Goal: Complete application form: Complete application form

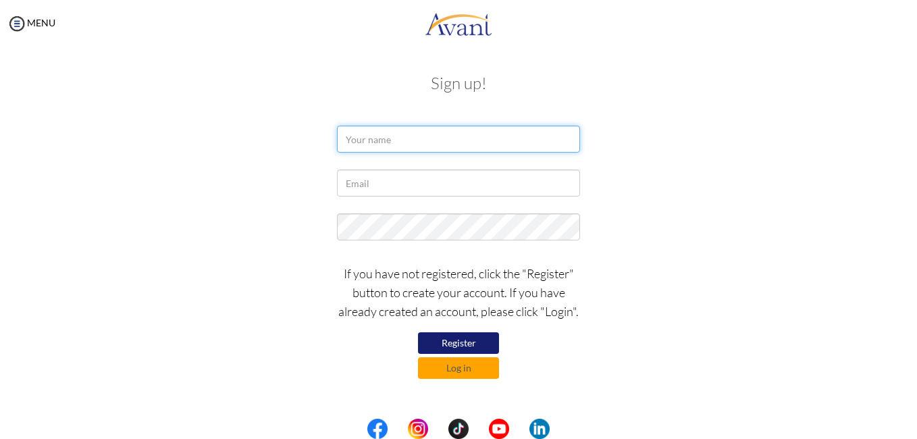
click at [451, 138] on input "text" at bounding box center [458, 139] width 243 height 27
click at [460, 368] on button "Log in" at bounding box center [458, 368] width 81 height 22
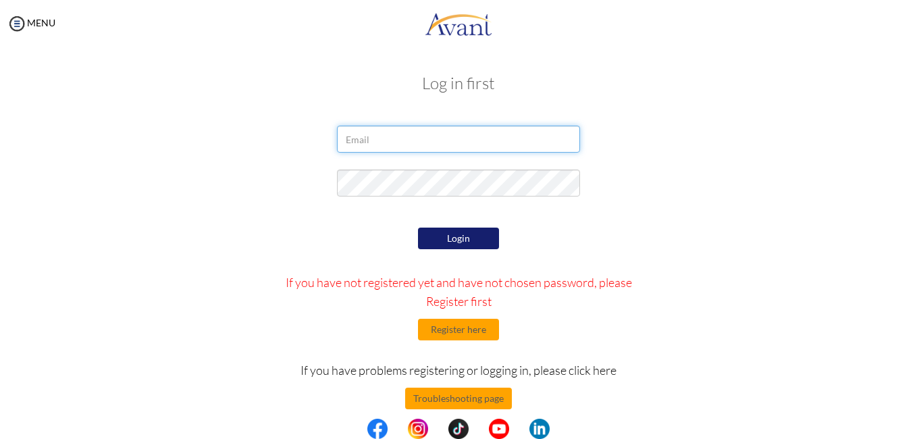
click at [402, 133] on input "email" at bounding box center [458, 139] width 243 height 27
type input "[EMAIL_ADDRESS][DOMAIN_NAME]"
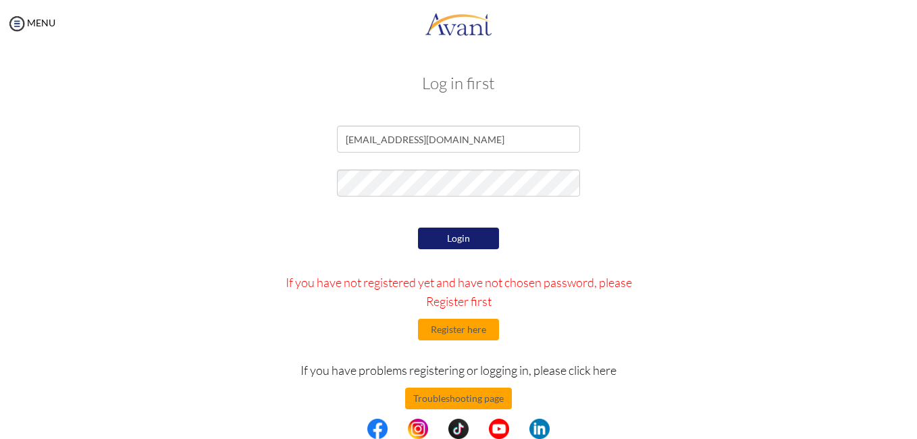
click at [455, 237] on button "Login" at bounding box center [458, 239] width 81 height 22
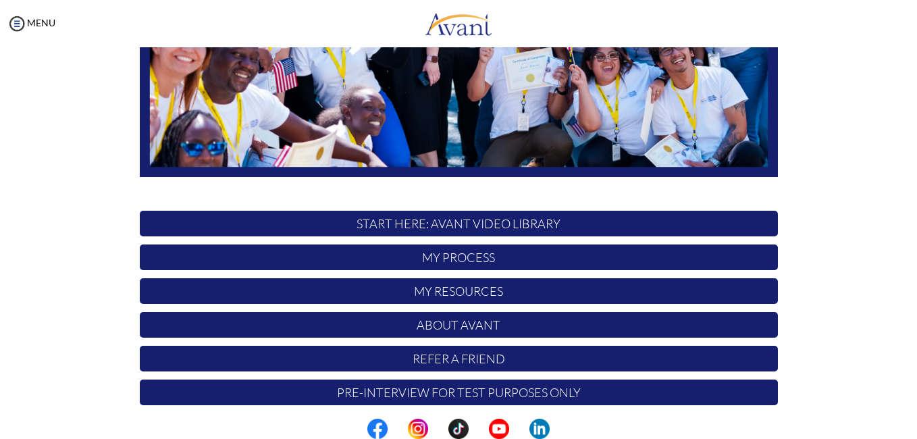
scroll to position [311, 0]
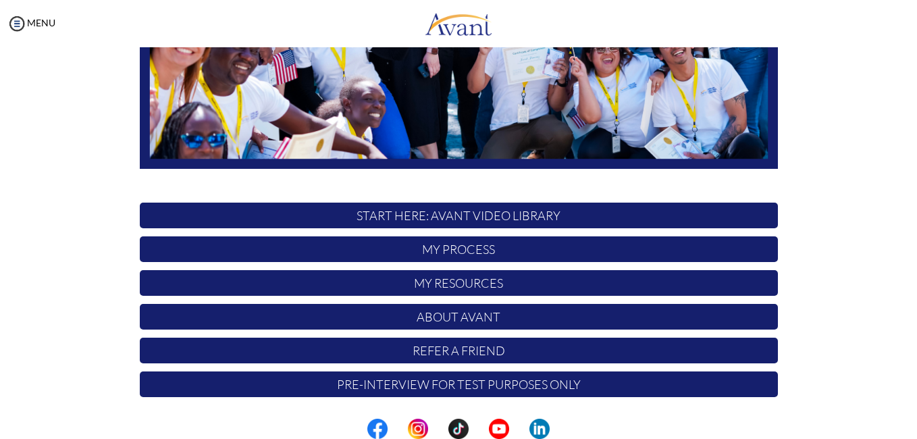
click at [544, 245] on p "My Process" at bounding box center [459, 249] width 638 height 26
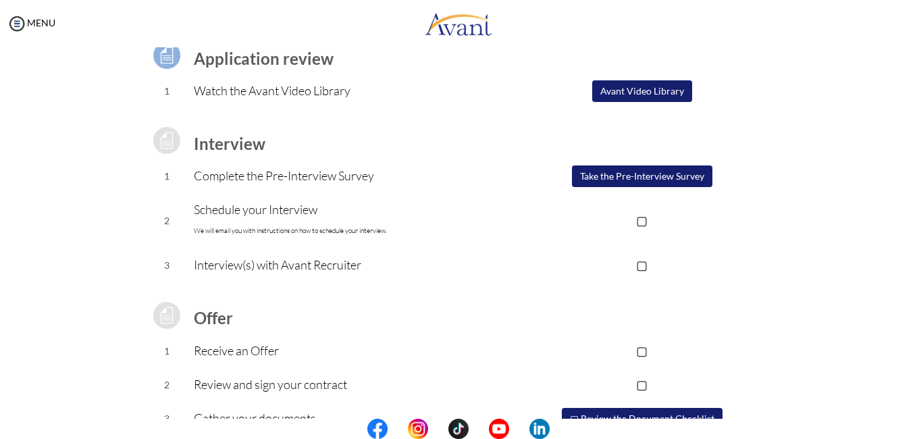
scroll to position [113, 0]
click at [637, 218] on p "▢" at bounding box center [641, 219] width 271 height 19
click at [642, 219] on p "▣" at bounding box center [641, 219] width 271 height 19
click at [626, 177] on button "Take the Pre-Interview Survey" at bounding box center [642, 176] width 140 height 22
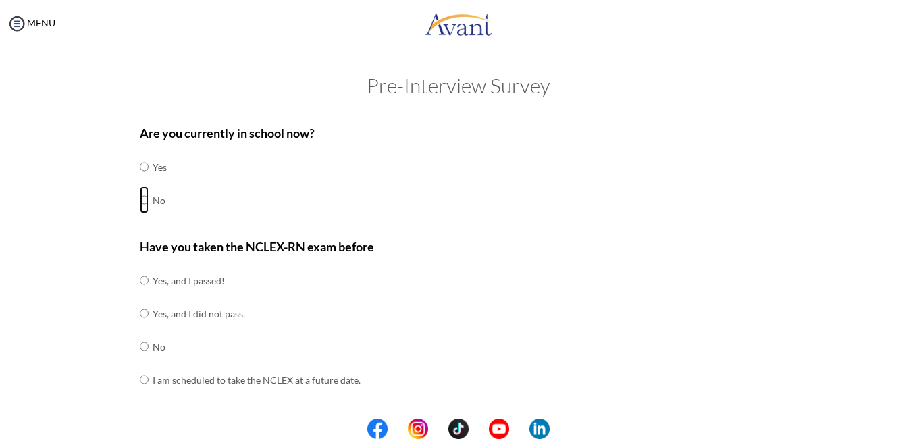
click at [140, 200] on input "radio" at bounding box center [144, 199] width 9 height 27
radio input "true"
click at [140, 271] on input "radio" at bounding box center [144, 280] width 9 height 27
radio input "true"
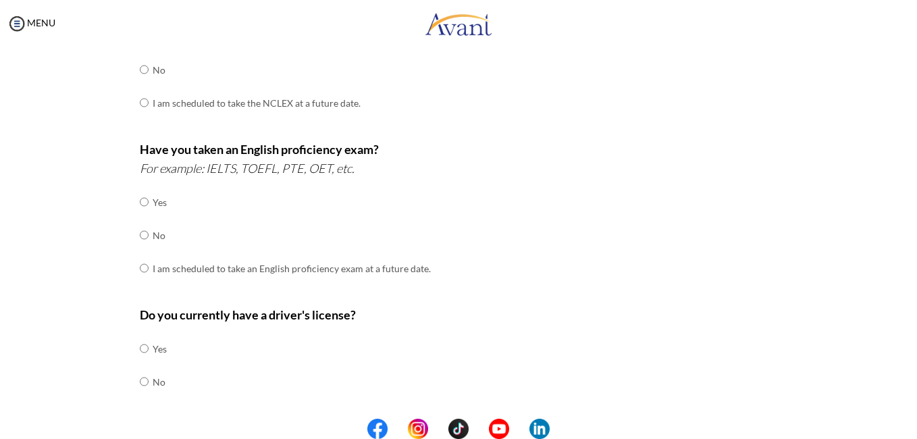
scroll to position [279, 0]
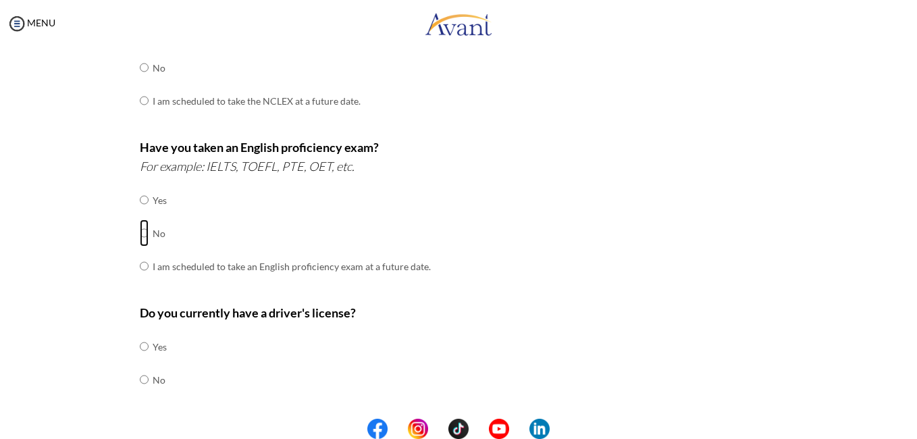
click at [140, 232] on input "radio" at bounding box center [144, 232] width 9 height 27
radio input "true"
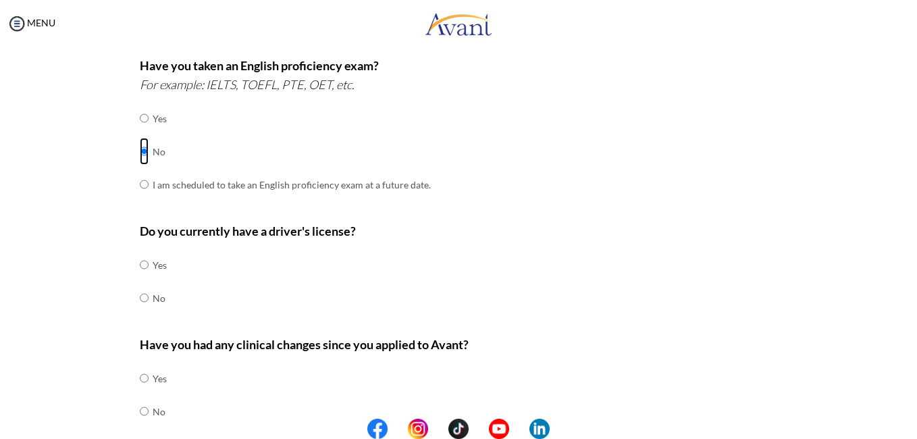
scroll to position [425, 0]
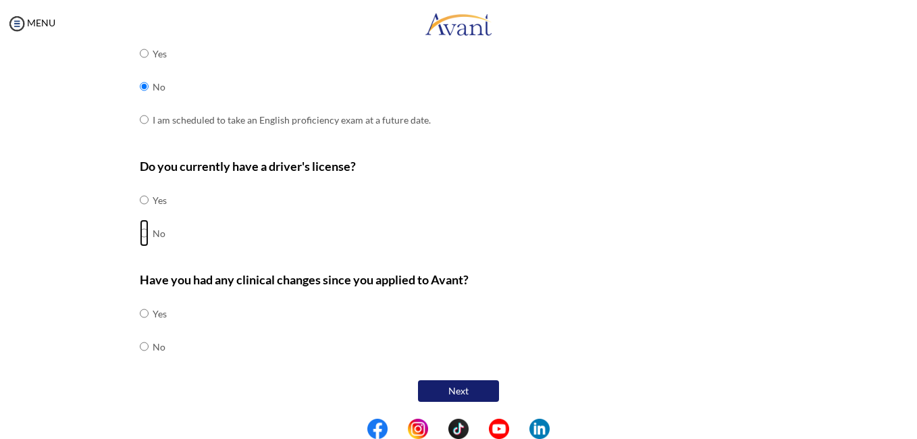
click at [140, 231] on input "radio" at bounding box center [144, 232] width 9 height 27
radio input "true"
click at [140, 317] on input "radio" at bounding box center [144, 313] width 9 height 27
radio input "true"
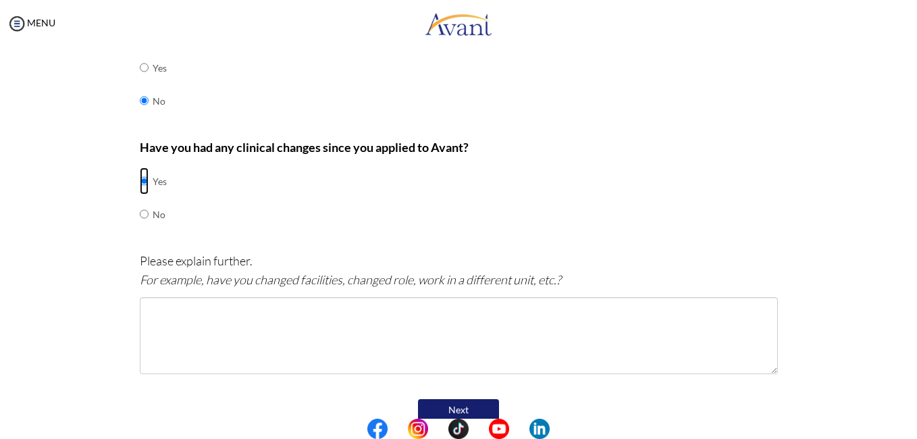
scroll to position [577, 0]
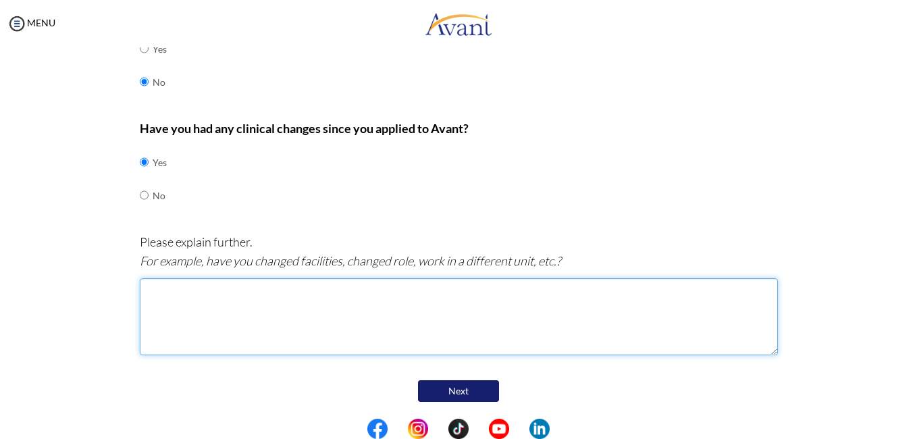
click at [278, 309] on textarea at bounding box center [459, 316] width 638 height 77
click at [165, 290] on textarea "yes, i previous" at bounding box center [459, 316] width 638 height 77
click at [203, 291] on textarea "yes, I previous" at bounding box center [459, 316] width 638 height 77
type textarea "yes, I previously worked in ER but now I worked in the HDU."
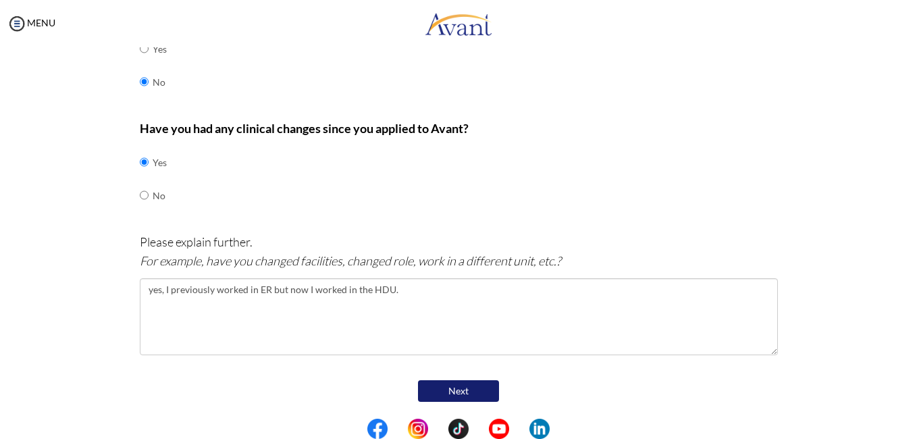
click at [440, 392] on button "Next" at bounding box center [458, 391] width 81 height 22
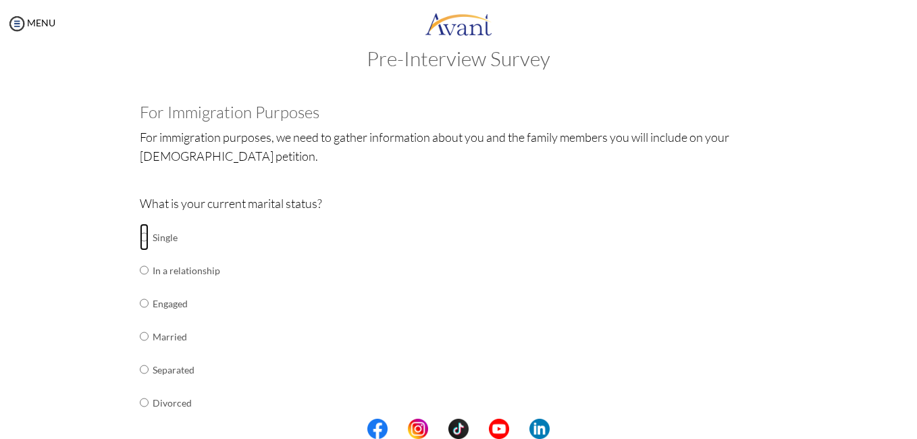
click at [140, 238] on input "radio" at bounding box center [144, 237] width 9 height 27
radio input "true"
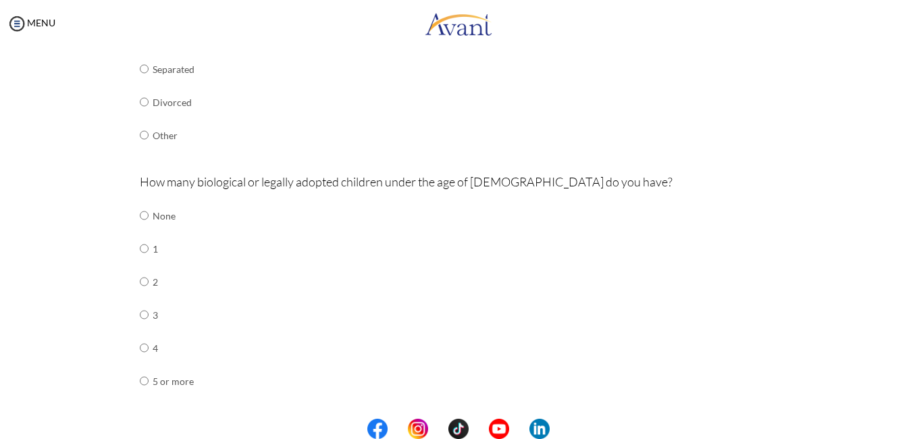
scroll to position [329, 0]
click at [142, 215] on input "radio" at bounding box center [144, 214] width 9 height 27
radio input "true"
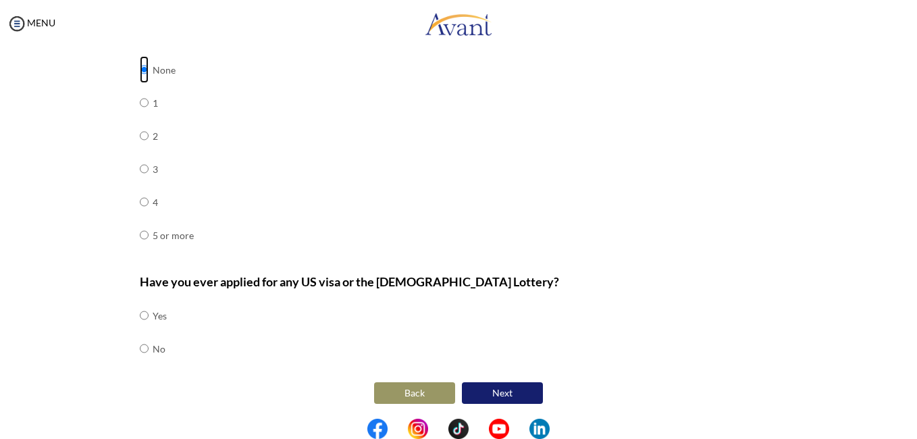
scroll to position [475, 0]
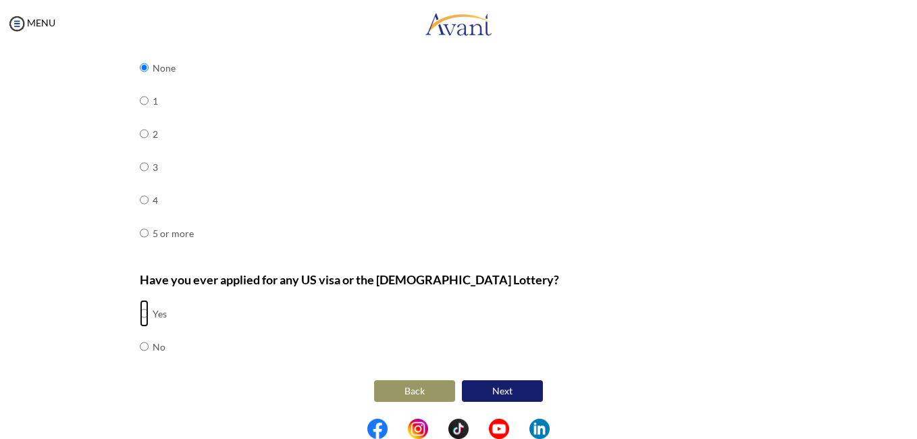
click at [140, 311] on input "radio" at bounding box center [144, 313] width 9 height 27
radio input "true"
click at [472, 384] on button "Next" at bounding box center [502, 391] width 81 height 22
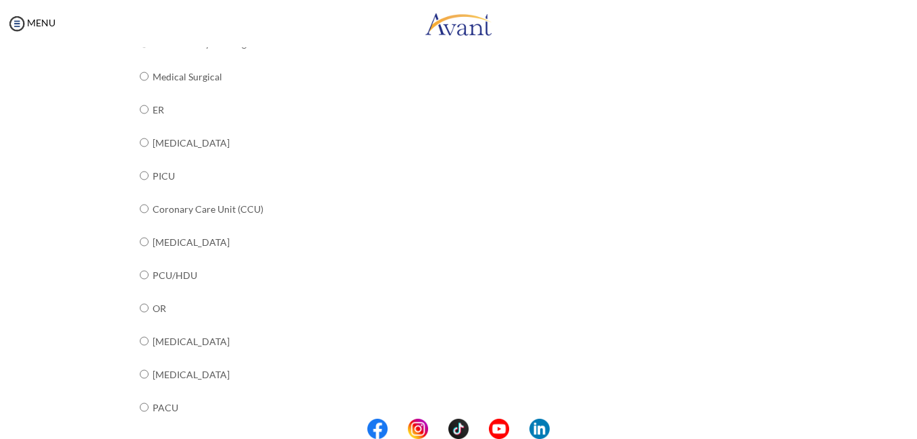
scroll to position [212, 0]
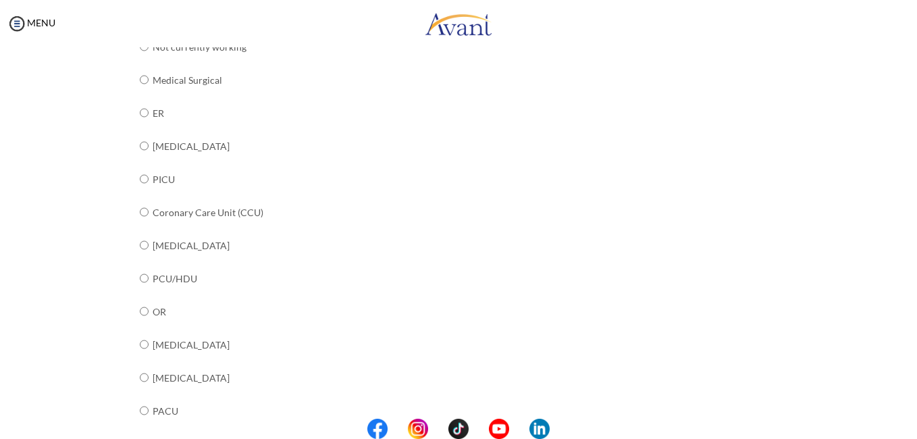
click at [133, 279] on div "Are you currently in school now? Yes No Have you taken the NCLEX-RN exam before…" at bounding box center [459, 319] width 658 height 829
click at [140, 279] on input "radio" at bounding box center [144, 278] width 9 height 27
radio input "true"
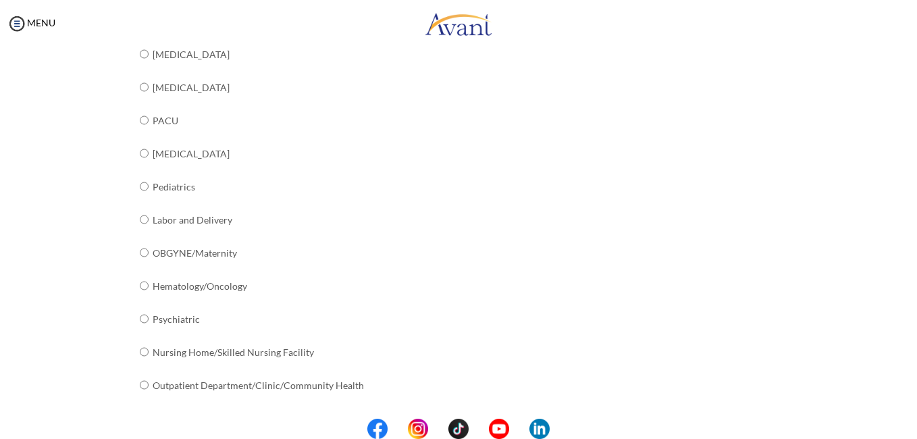
scroll to position [541, 0]
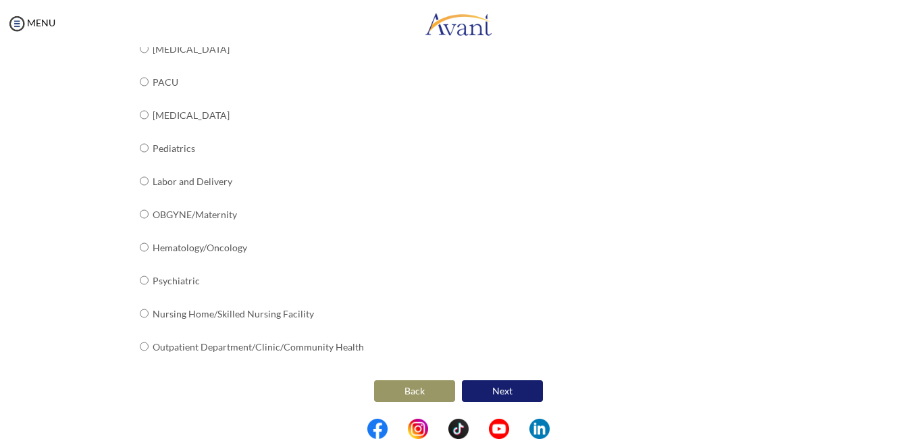
click at [507, 395] on button "Next" at bounding box center [502, 391] width 81 height 22
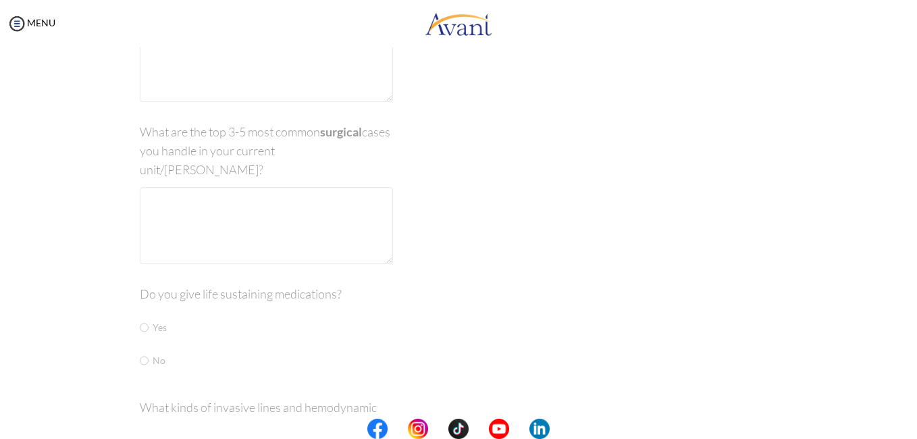
scroll to position [27, 0]
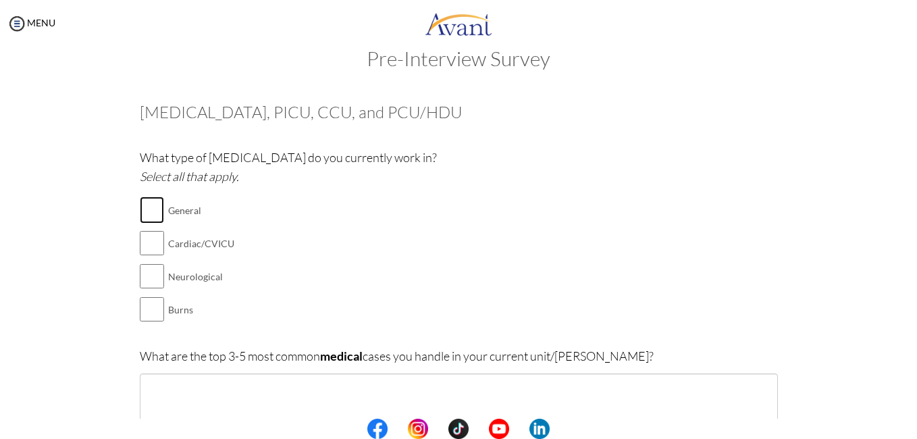
click at [147, 215] on input "checkbox" at bounding box center [152, 209] width 24 height 27
checkbox input "true"
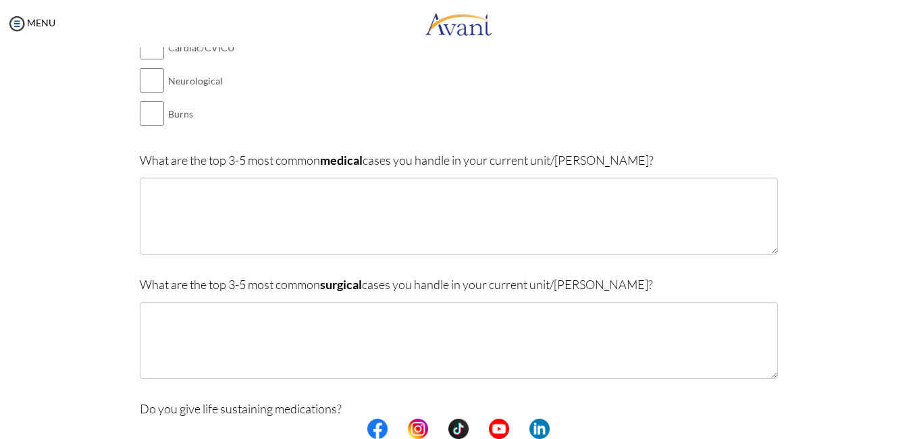
scroll to position [230, 0]
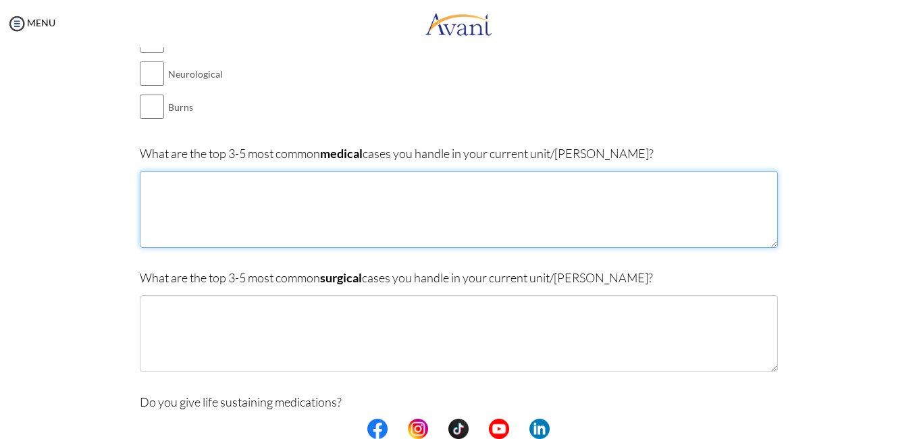
click at [211, 203] on textarea at bounding box center [459, 209] width 638 height 77
click at [151, 180] on textarea "1.[MEDICAL_DATA]" at bounding box center [459, 209] width 638 height 77
click at [313, 174] on textarea "1. Acute Exacerbation of [MEDICAL_DATA]" at bounding box center [459, 209] width 638 height 77
type textarea "1. Acute Exacerbation of [MEDICAL_DATA] 2.DKA and HHS 3.[MEDICAL_DATA]"
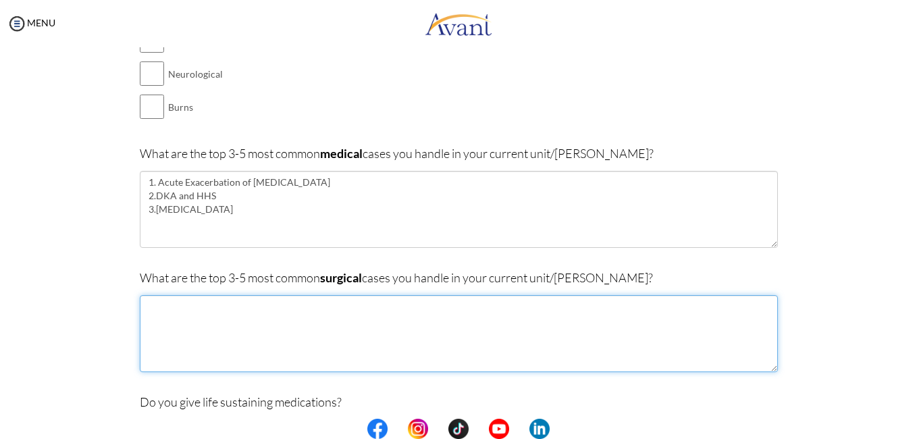
click at [228, 327] on textarea at bounding box center [459, 333] width 638 height 77
type textarea "1"
type textarea "Post operative case 1."
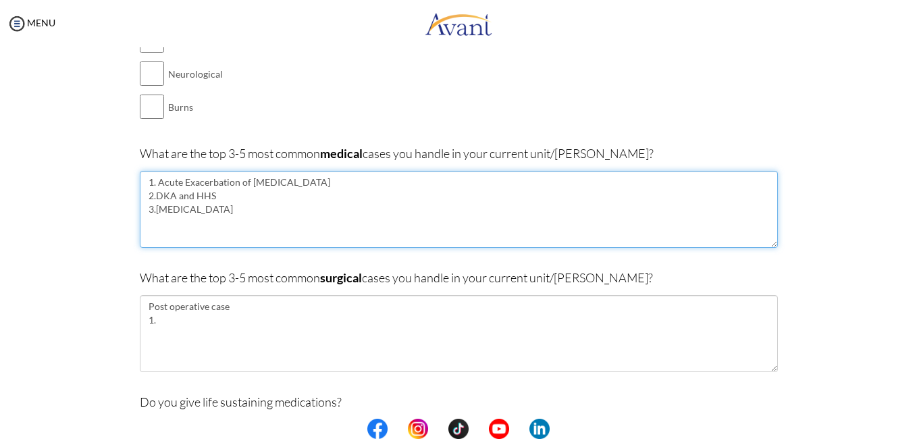
click at [211, 224] on textarea "1. Acute Exacerbation of [MEDICAL_DATA] 2.DKA and HHS 3.[MEDICAL_DATA]" at bounding box center [459, 209] width 638 height 77
type textarea "1. Acute Exacerbation of [MEDICAL_DATA] 2.DKA and HHS 3.[MEDICAL_DATA] 4. Acute…"
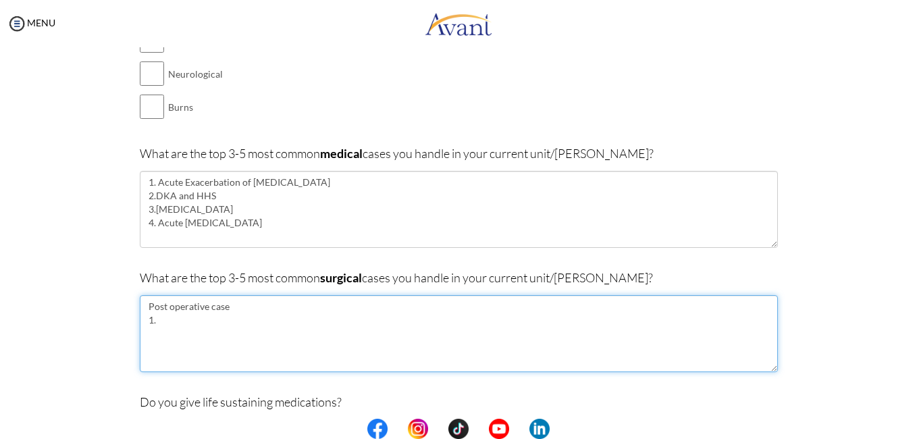
click at [172, 332] on textarea "Post operative case 1." at bounding box center [459, 333] width 638 height 77
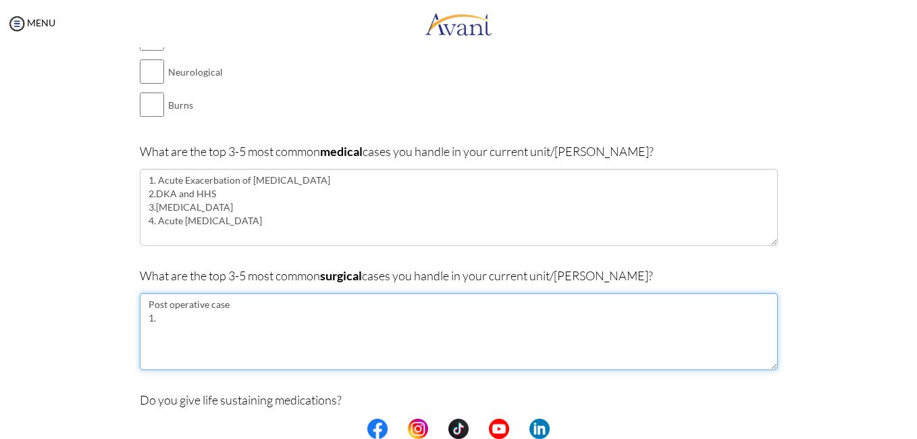
scroll to position [238, 0]
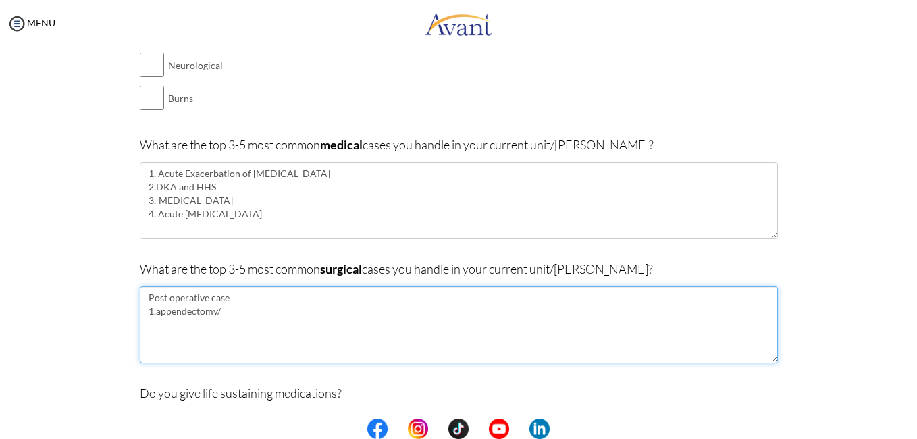
click at [153, 311] on textarea "Post operative case 1.appendectomy/" at bounding box center [459, 324] width 638 height 77
click at [221, 312] on textarea "Post operative case 1.Appendectomy/" at bounding box center [459, 324] width 638 height 77
click at [231, 323] on textarea "Post operative case 1.[MEDICAL_DATA], [MEDICAL_DATA] 2.Fracture fixation 3chole…" at bounding box center [459, 324] width 638 height 77
click at [222, 336] on textarea "Post operative case 1.[MEDICAL_DATA], [MEDICAL_DATA] 2.Fracture fixation (ORIF)…" at bounding box center [459, 324] width 638 height 77
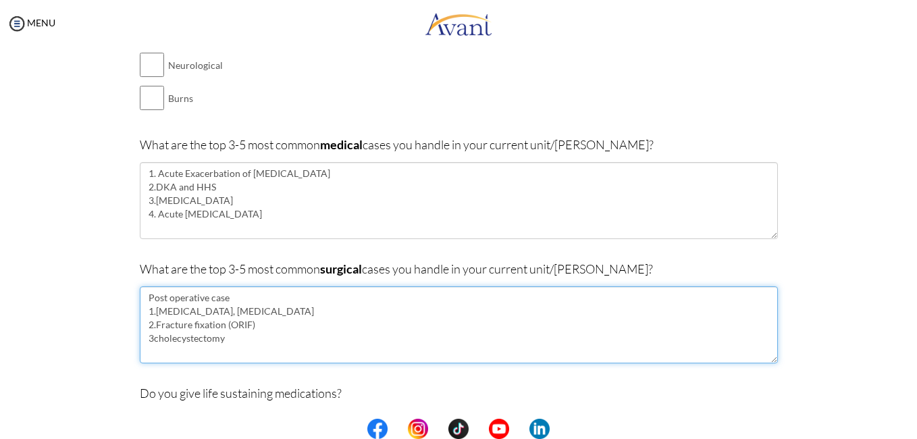
click at [147, 339] on textarea "Post operative case 1.[MEDICAL_DATA], [MEDICAL_DATA] 2.Fracture fixation (ORIF)…" at bounding box center [459, 324] width 638 height 77
click at [259, 336] on textarea "Post operative case 1.[MEDICAL_DATA], [MEDICAL_DATA] 2.Fracture fixation (ORIF)…" at bounding box center [459, 324] width 638 height 77
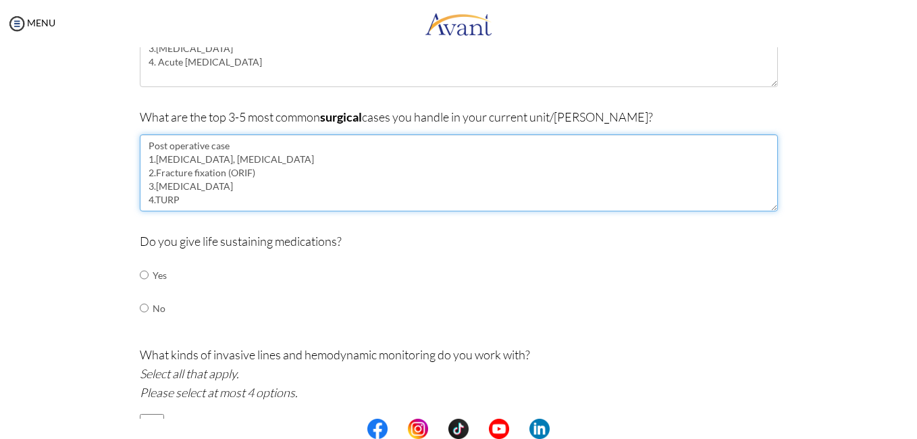
scroll to position [400, 0]
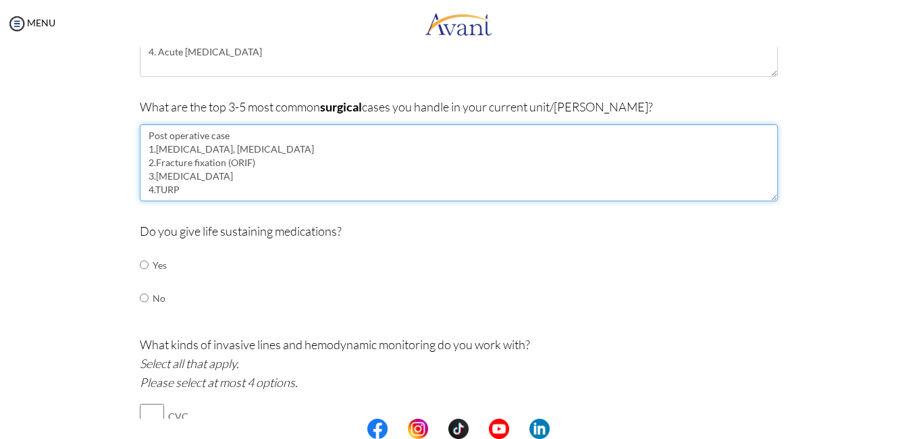
type textarea "Post operative case 1.[MEDICAL_DATA], [MEDICAL_DATA] 2.Fracture fixation (ORIF)…"
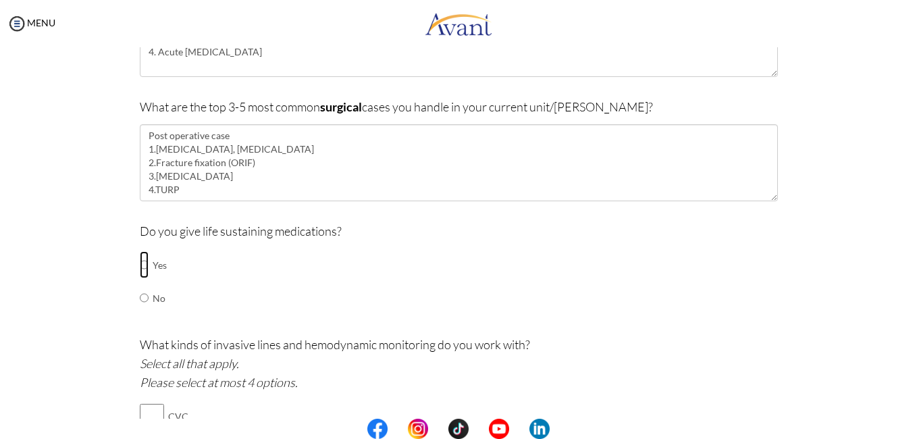
click at [140, 265] on input "radio" at bounding box center [144, 264] width 9 height 27
radio input "true"
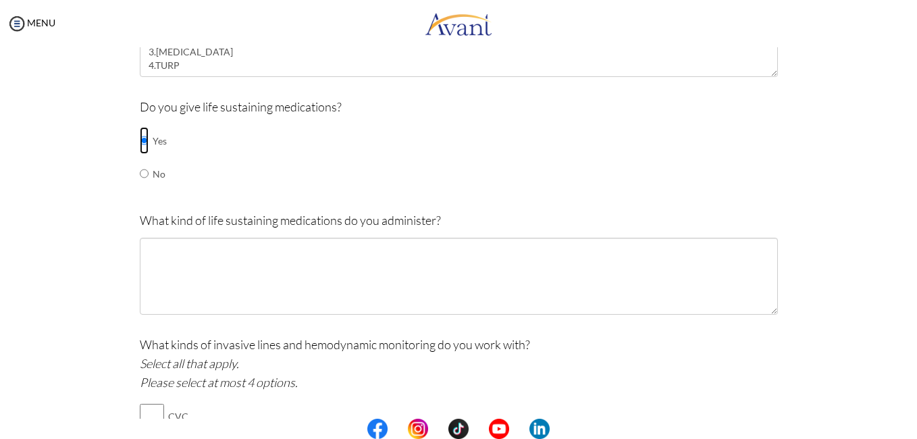
scroll to position [527, 0]
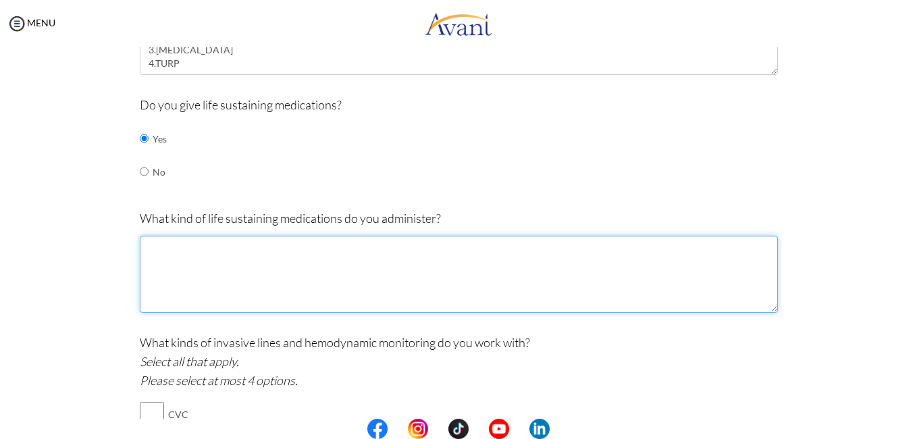
click at [251, 277] on textarea at bounding box center [459, 274] width 638 height 77
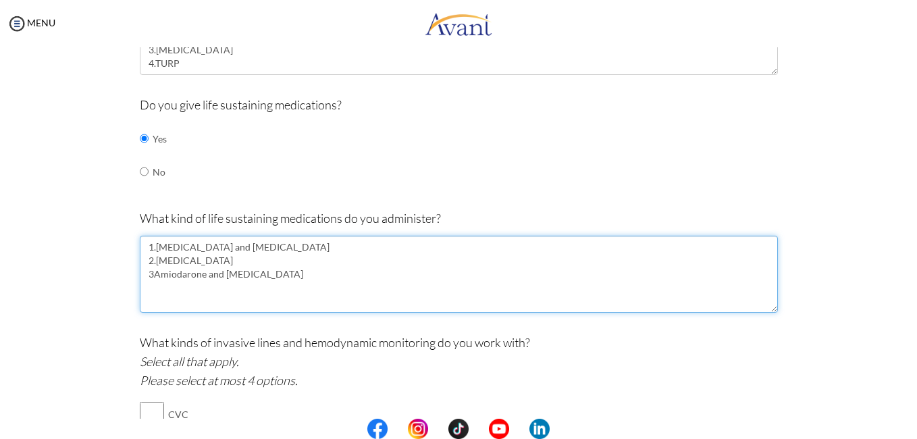
click at [147, 273] on textarea "1.[MEDICAL_DATA] and [MEDICAL_DATA] 2.[MEDICAL_DATA] 3Amiodarone and [MEDICAL_D…" at bounding box center [459, 274] width 638 height 77
click at [268, 272] on textarea "1.[MEDICAL_DATA] and [MEDICAL_DATA] 2.[MEDICAL_DATA] 3.[MEDICAL_DATA] and [MEDI…" at bounding box center [459, 274] width 638 height 77
click at [298, 244] on textarea "1.[MEDICAL_DATA] and [MEDICAL_DATA] 2.[MEDICAL_DATA] 3.[MEDICAL_DATA] and [MEDI…" at bounding box center [459, 274] width 638 height 77
click at [250, 289] on textarea "1.[MEDICAL_DATA] and [MEDICAL_DATA], [MEDICAL_DATA] 2.[MEDICAL_DATA] 3.[MEDICAL…" at bounding box center [459, 274] width 638 height 77
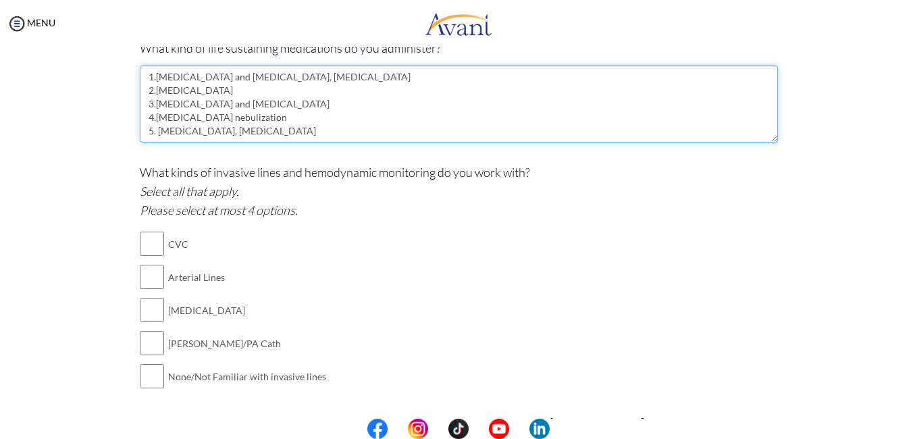
scroll to position [702, 0]
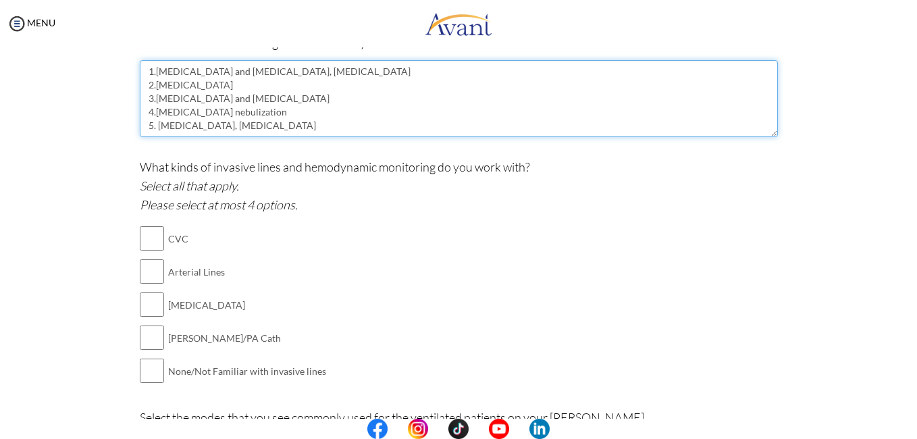
type textarea "1.[MEDICAL_DATA] and [MEDICAL_DATA], [MEDICAL_DATA] 2.[MEDICAL_DATA] 3.[MEDICAL…"
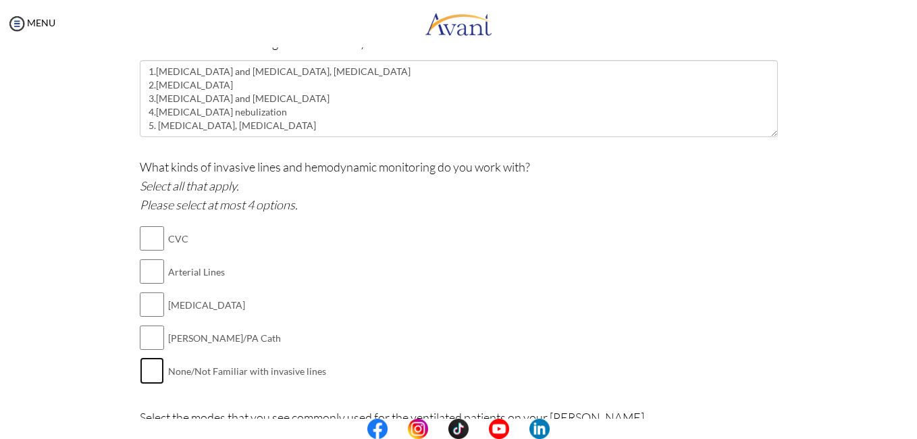
click at [149, 368] on input "checkbox" at bounding box center [152, 370] width 24 height 27
checkbox input "true"
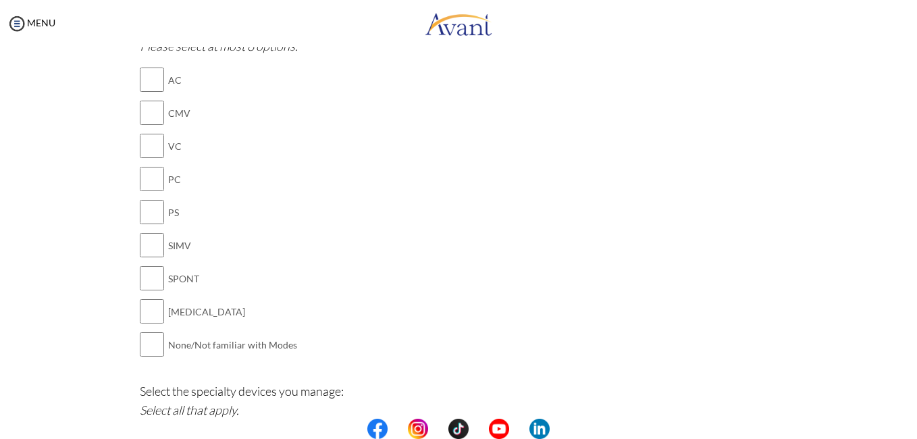
scroll to position [1112, 0]
click at [150, 346] on input "checkbox" at bounding box center [152, 343] width 24 height 27
checkbox input "true"
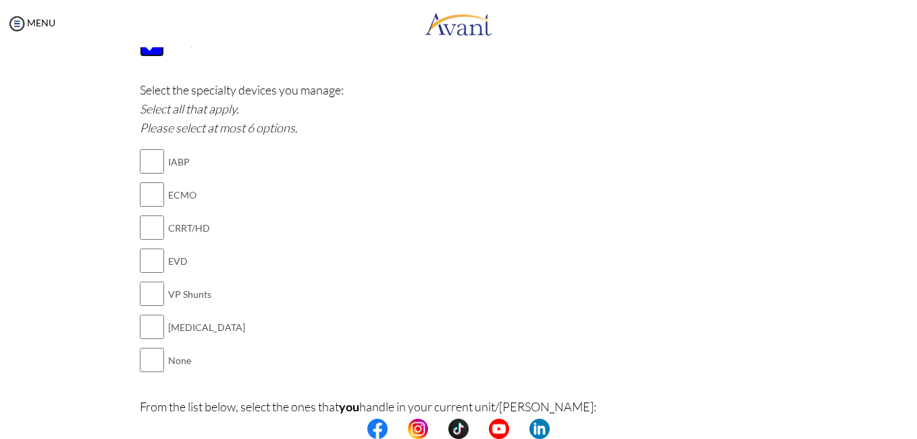
scroll to position [1418, 0]
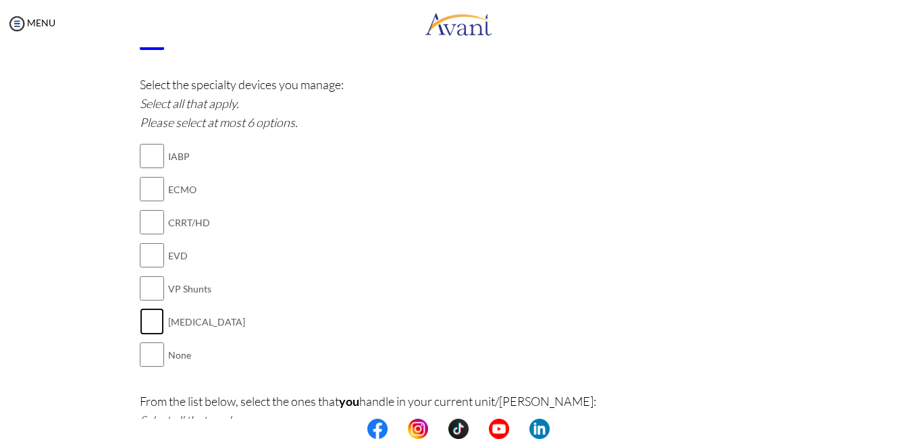
click at [145, 326] on input "checkbox" at bounding box center [152, 321] width 24 height 27
checkbox input "true"
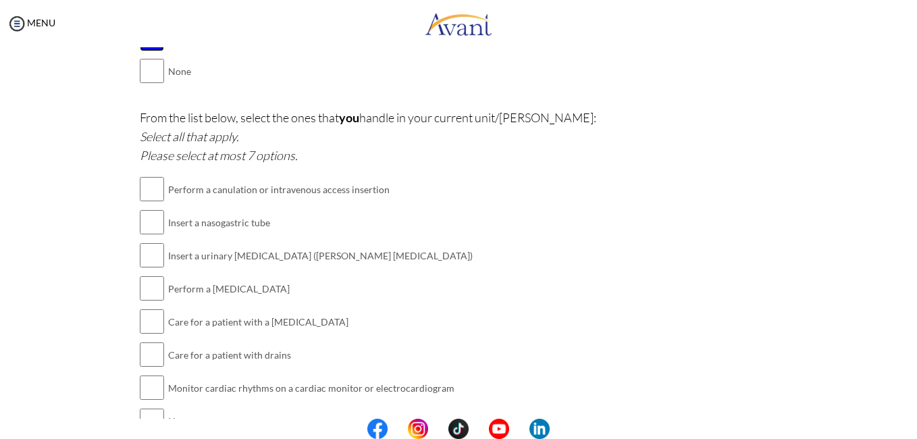
scroll to position [1747, 0]
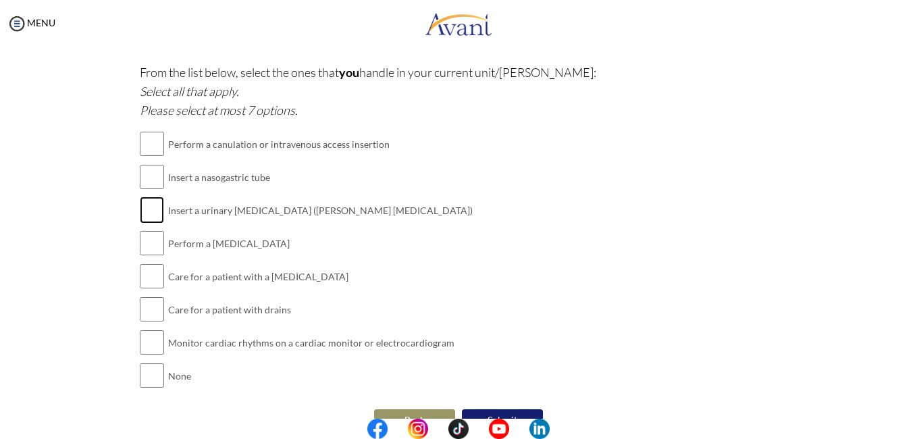
click at [140, 215] on input "checkbox" at bounding box center [152, 209] width 24 height 27
checkbox input "true"
click at [144, 176] on input "checkbox" at bounding box center [152, 176] width 24 height 27
checkbox input "true"
click at [145, 145] on input "checkbox" at bounding box center [152, 143] width 24 height 27
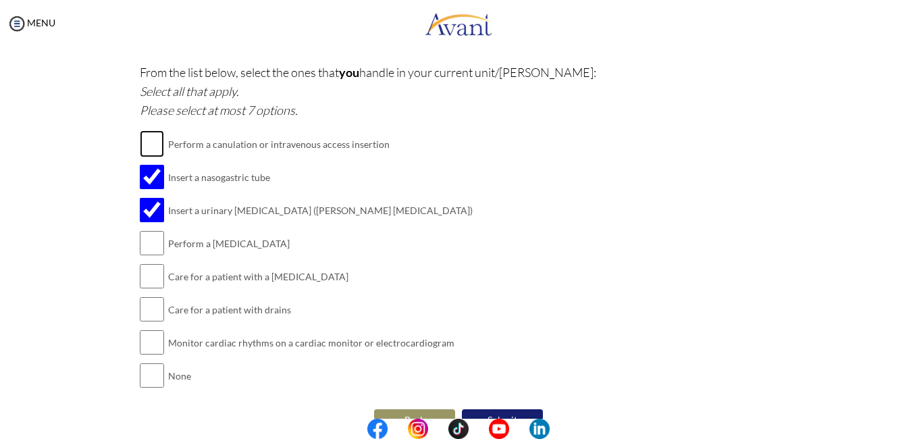
checkbox input "true"
click at [148, 268] on input "checkbox" at bounding box center [152, 276] width 24 height 27
checkbox input "true"
click at [147, 300] on input "checkbox" at bounding box center [152, 309] width 24 height 27
checkbox input "true"
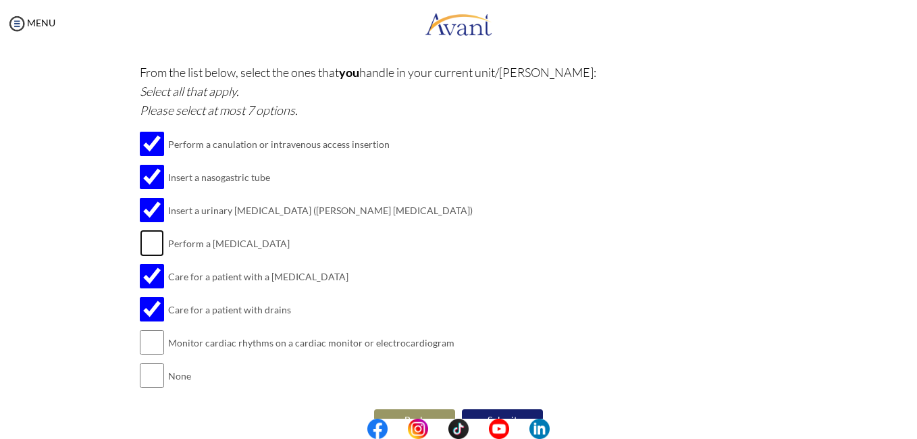
click at [149, 252] on input "checkbox" at bounding box center [152, 243] width 24 height 27
checkbox input "true"
click at [143, 334] on input "checkbox" at bounding box center [152, 342] width 24 height 27
checkbox input "true"
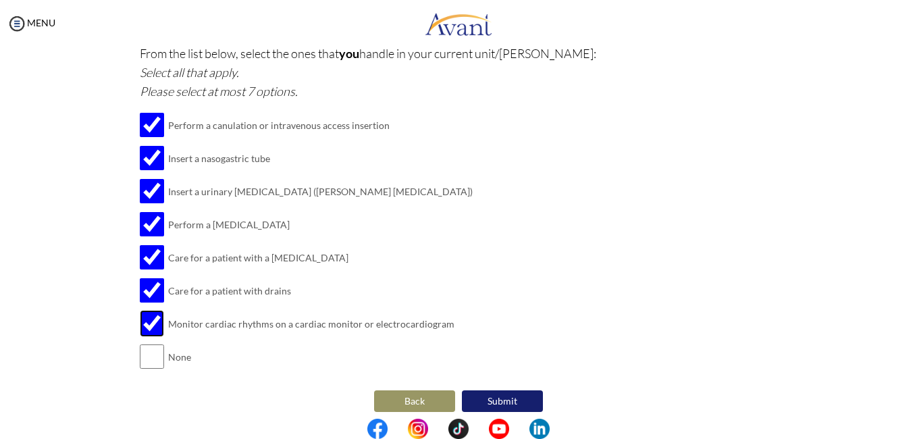
scroll to position [1776, 0]
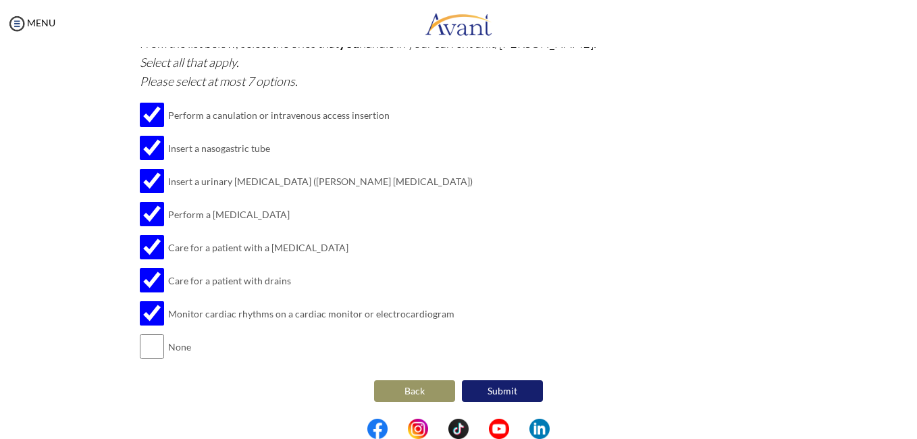
click at [484, 393] on button "Submit" at bounding box center [502, 391] width 81 height 22
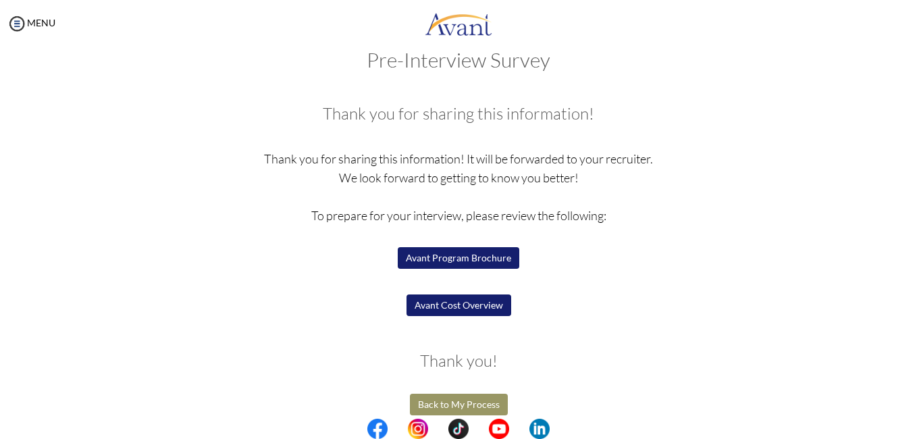
scroll to position [39, 0]
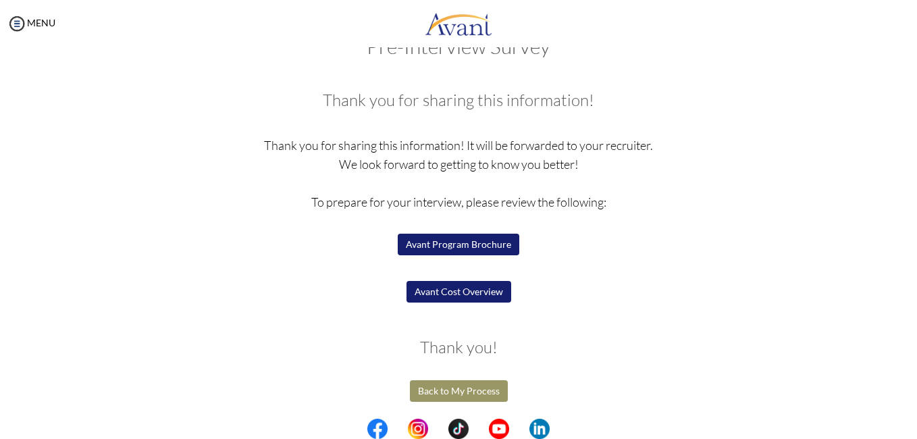
click at [463, 295] on button "Avant Cost Overview" at bounding box center [458, 292] width 105 height 22
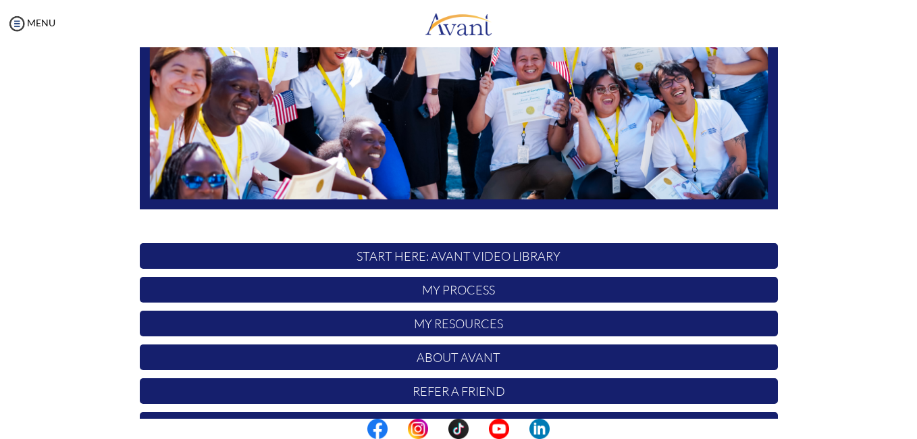
scroll to position [311, 0]
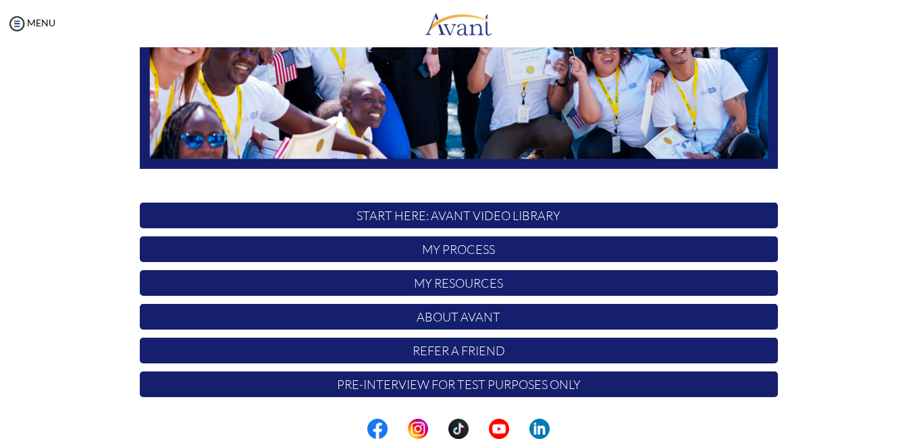
click at [490, 246] on p "My Process" at bounding box center [459, 249] width 638 height 26
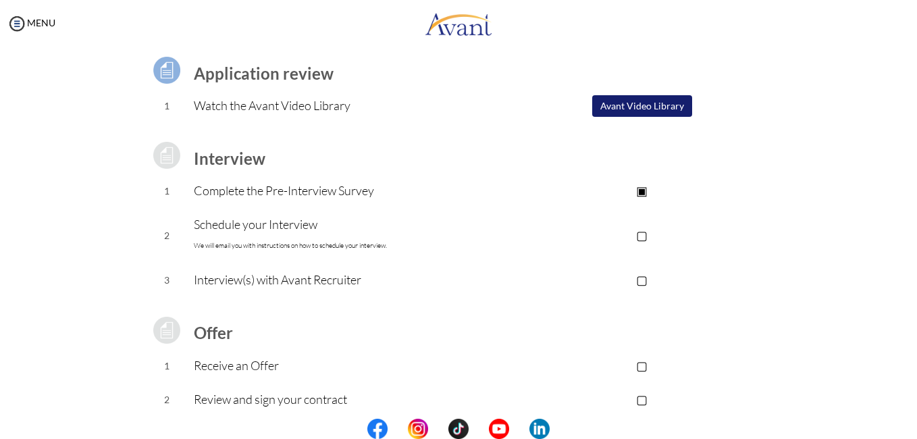
scroll to position [130, 0]
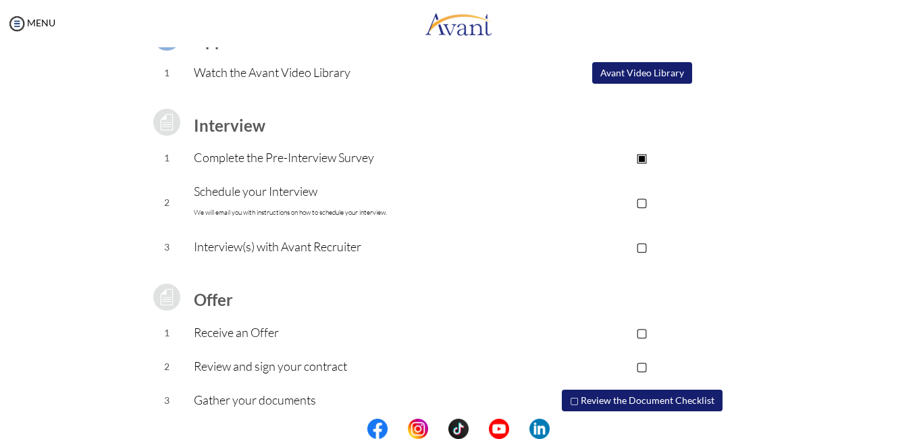
click at [357, 198] on p "Schedule your Interview We will email you with instructions on how to schedule …" at bounding box center [350, 202] width 313 height 41
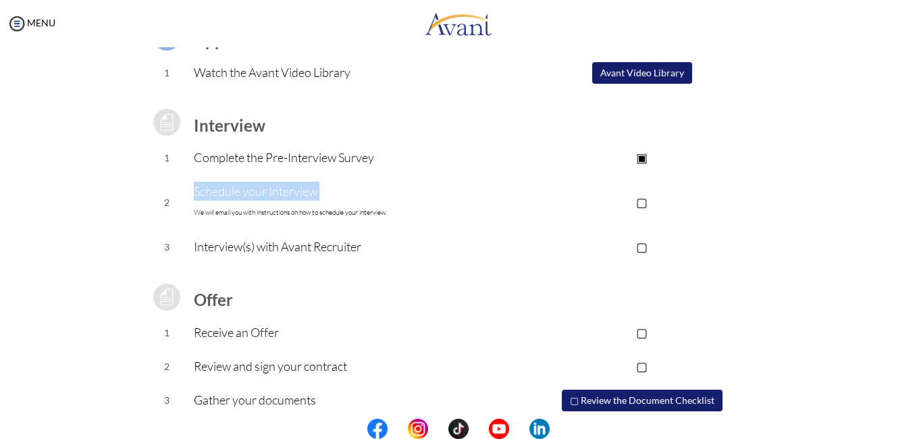
click at [357, 198] on p "Schedule your Interview We will email you with instructions on how to schedule …" at bounding box center [350, 202] width 313 height 41
click at [314, 216] on font "We will email you with instructions on how to schedule your interview." at bounding box center [290, 212] width 193 height 9
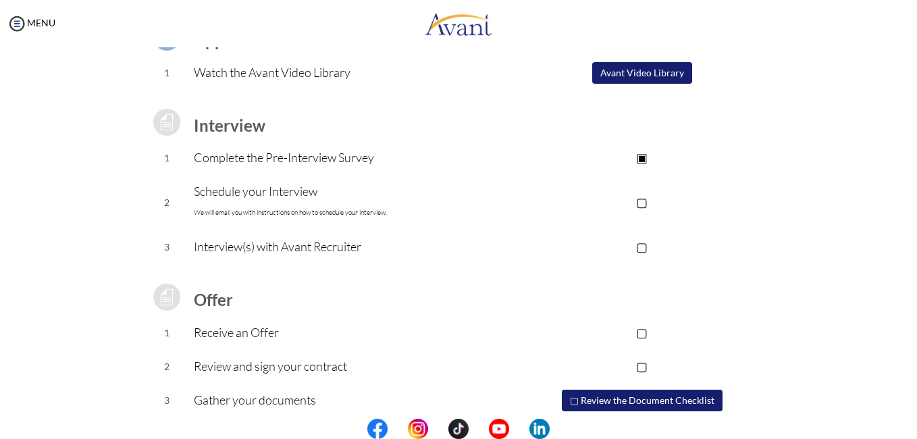
click at [424, 266] on td at bounding box center [350, 271] width 313 height 14
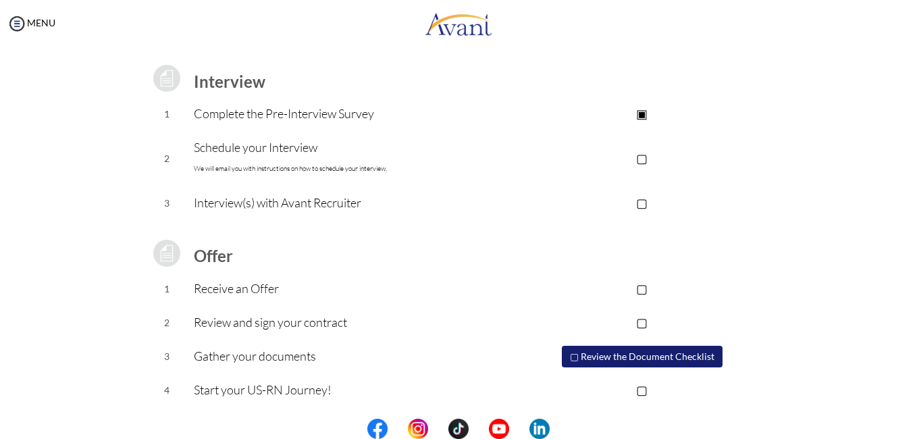
scroll to position [176, 0]
click at [369, 116] on p "Complete the Pre-Interview Survey" at bounding box center [350, 112] width 313 height 19
click at [638, 159] on p "▢" at bounding box center [641, 156] width 271 height 19
click at [638, 159] on p "▣" at bounding box center [641, 156] width 271 height 19
click at [637, 198] on p "▢" at bounding box center [641, 201] width 271 height 19
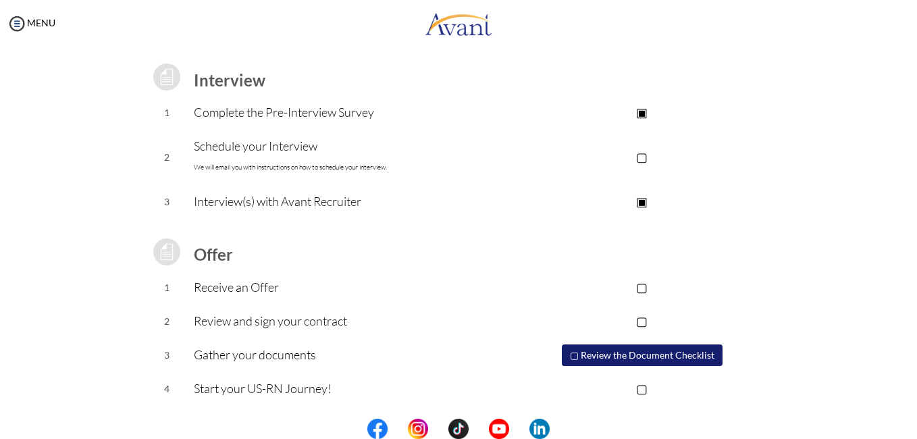
click at [770, 178] on td "▢" at bounding box center [641, 157] width 271 height 55
click at [637, 155] on p "▢" at bounding box center [641, 156] width 271 height 19
click at [639, 203] on p "▣" at bounding box center [641, 201] width 271 height 19
click at [640, 155] on p "▣" at bounding box center [641, 156] width 271 height 19
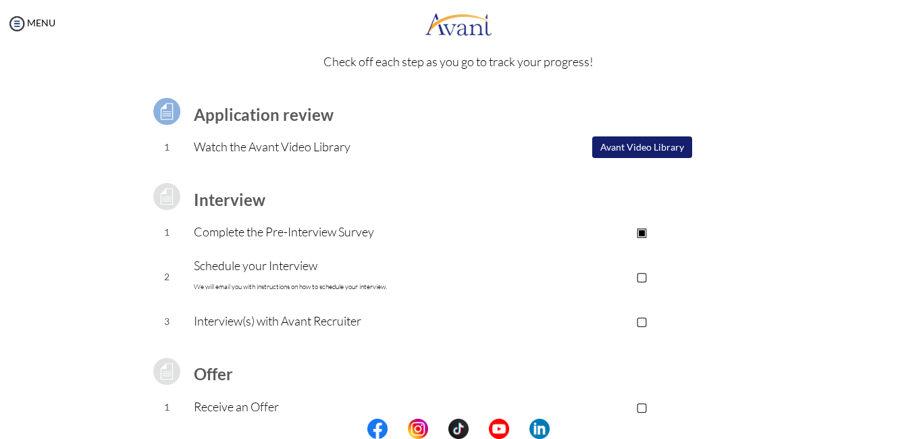
scroll to position [0, 0]
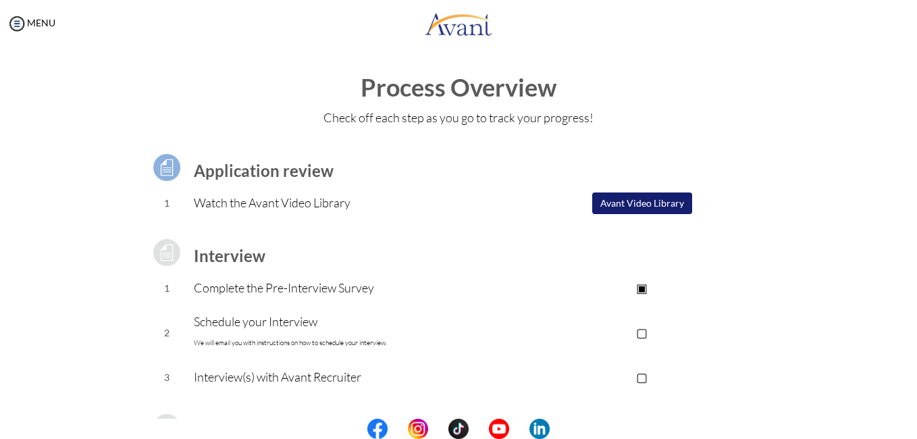
click at [605, 199] on button "Avant Video Library" at bounding box center [642, 203] width 100 height 22
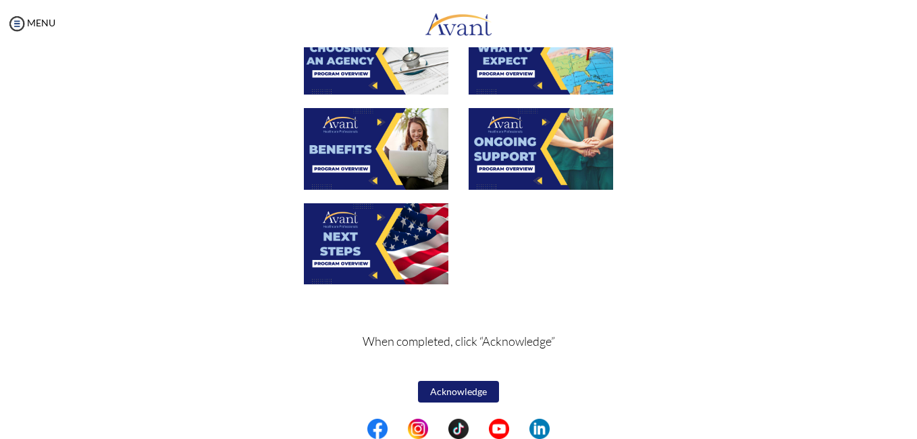
scroll to position [490, 0]
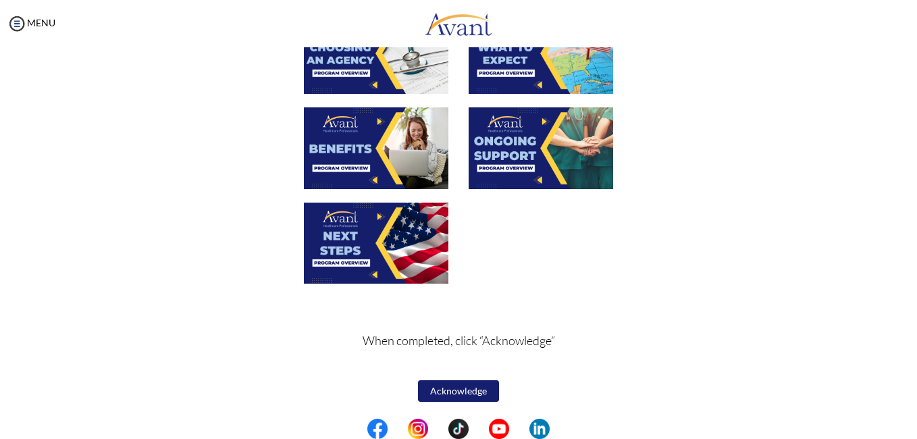
click at [465, 391] on button "Acknowledge" at bounding box center [458, 391] width 81 height 22
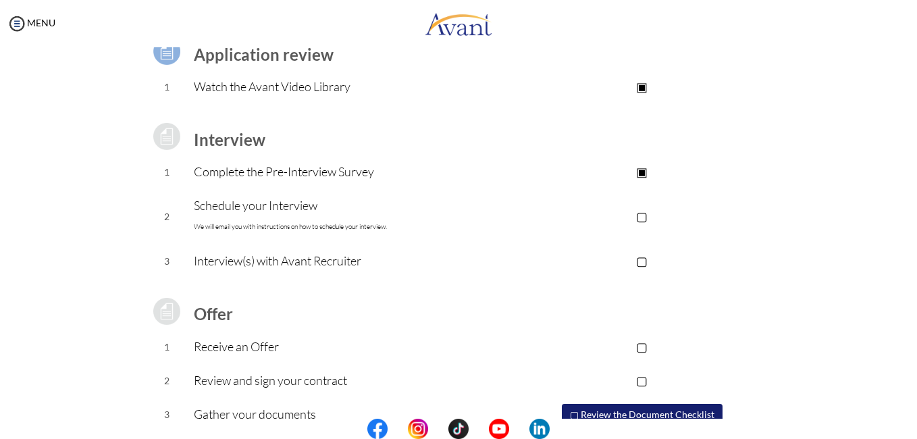
scroll to position [117, 0]
